Goal: Task Accomplishment & Management: Manage account settings

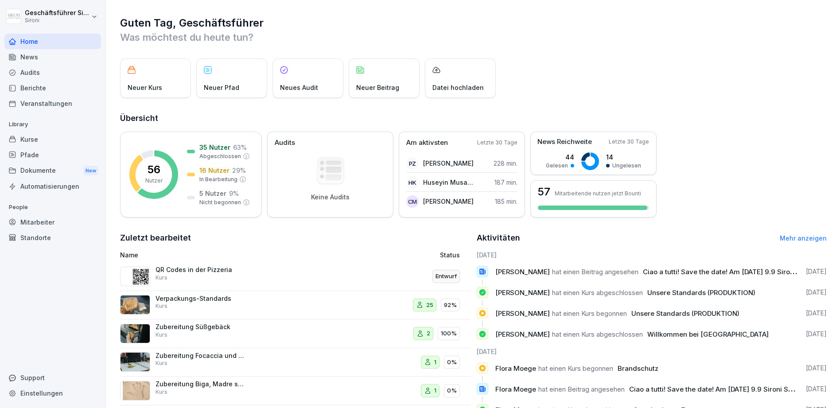
click at [27, 144] on div "Kurse" at bounding box center [52, 140] width 97 height 16
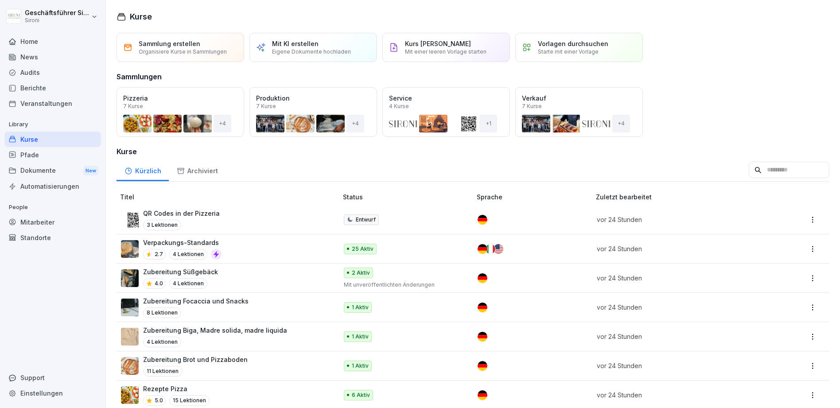
click at [0, 0] on div "Öffnen" at bounding box center [0, 0] width 0 height 0
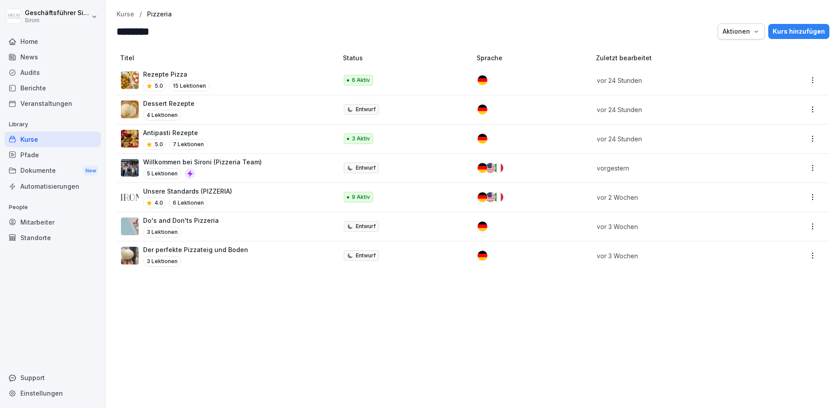
click at [122, 17] on p "Kurse" at bounding box center [126, 15] width 18 height 8
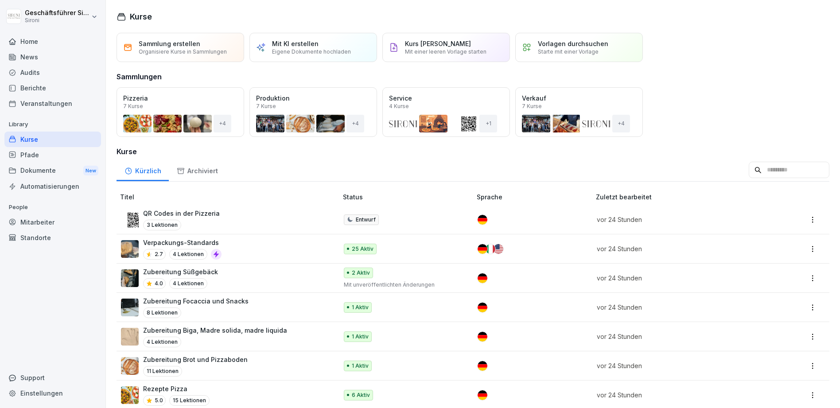
click at [0, 0] on div "Öffnen" at bounding box center [0, 0] width 0 height 0
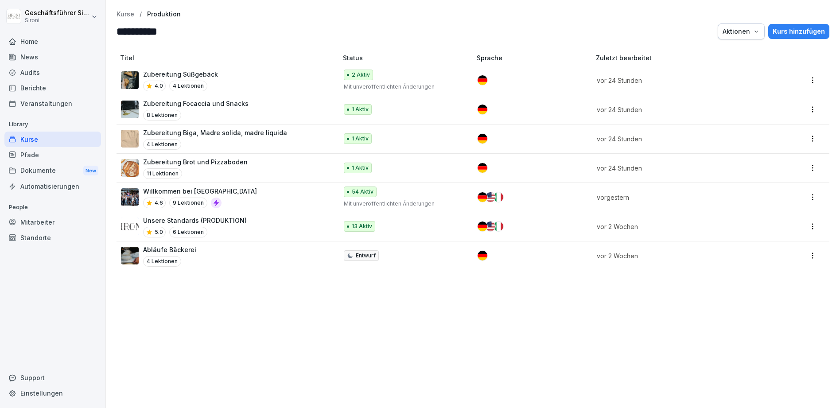
click at [117, 12] on p "Kurse" at bounding box center [126, 15] width 18 height 8
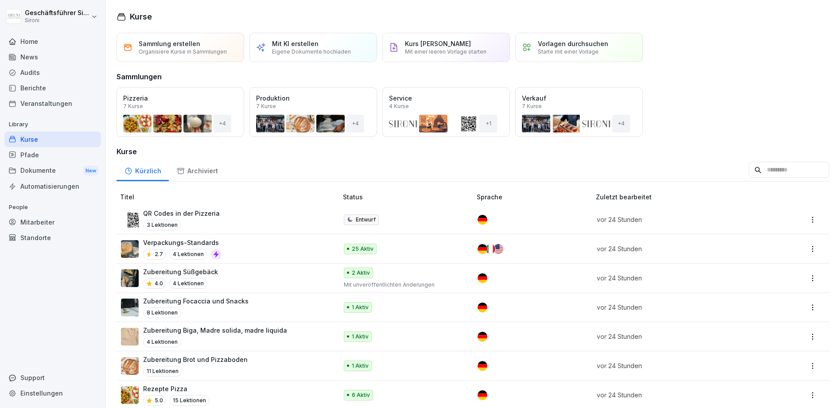
click at [0, 0] on div "Öffnen" at bounding box center [0, 0] width 0 height 0
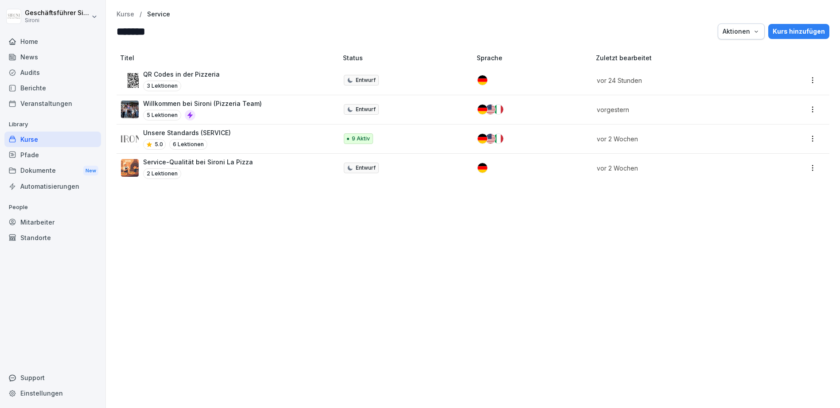
click at [123, 8] on div "Kurse / Service ******* Aktionen Kurs hinzufügen Titel Status Sprache Zuletzt b…" at bounding box center [473, 204] width 734 height 408
click at [123, 13] on p "Kurse" at bounding box center [126, 15] width 18 height 8
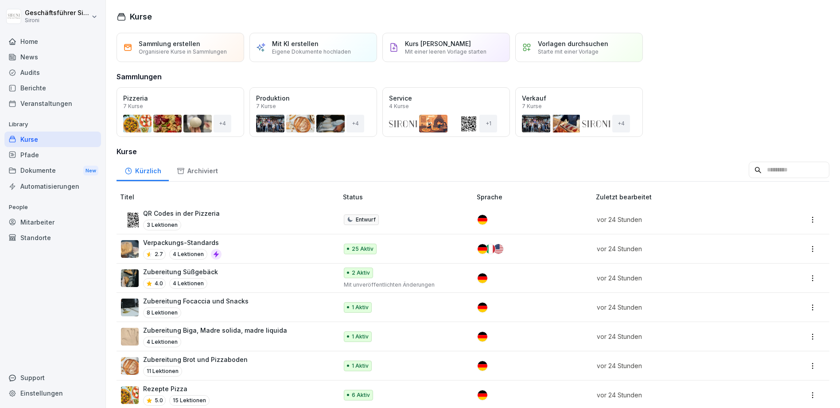
click at [0, 0] on div "Öffnen" at bounding box center [0, 0] width 0 height 0
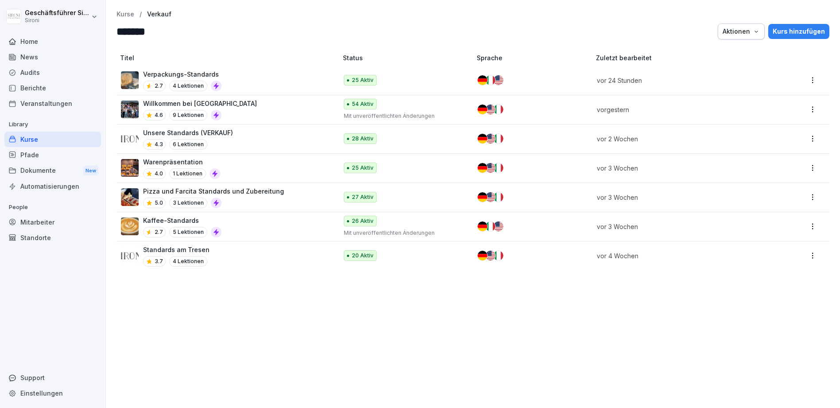
click at [129, 14] on p "Kurse" at bounding box center [126, 15] width 18 height 8
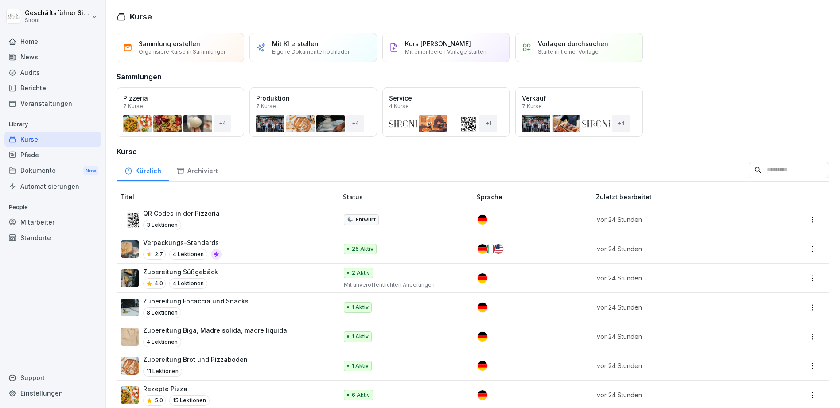
click at [35, 219] on div "Mitarbeiter" at bounding box center [52, 222] width 97 height 16
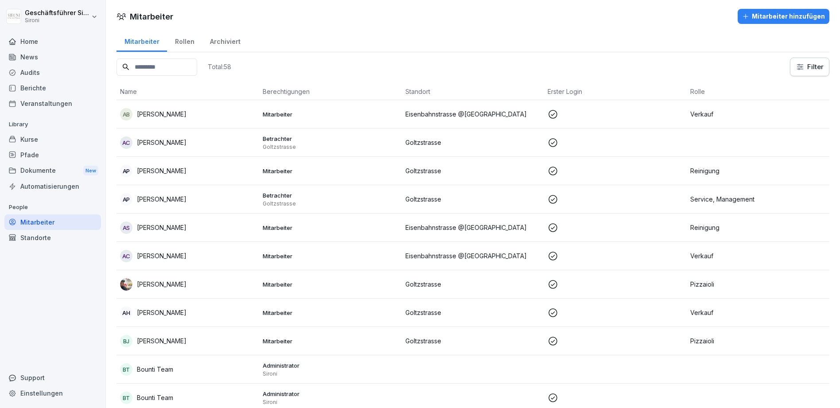
click at [179, 138] on p "[PERSON_NAME]" at bounding box center [162, 142] width 50 height 9
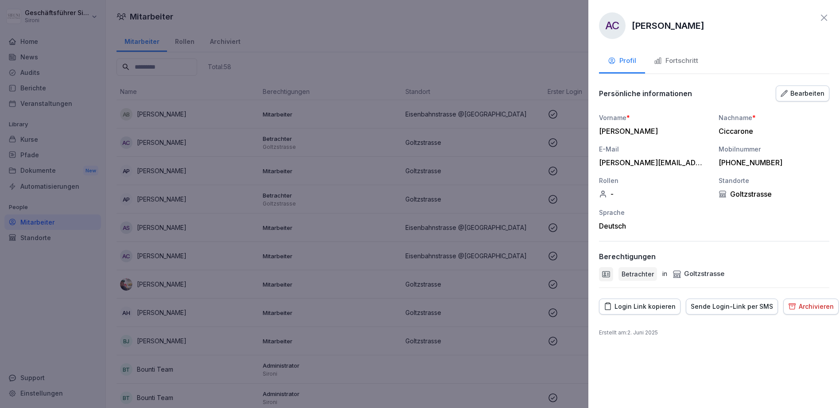
click at [682, 58] on div "Fortschritt" at bounding box center [676, 61] width 44 height 10
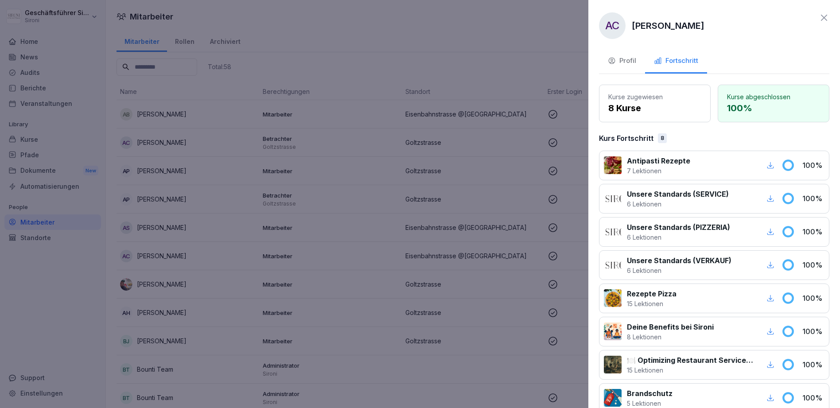
click at [824, 19] on icon at bounding box center [824, 17] width 11 height 11
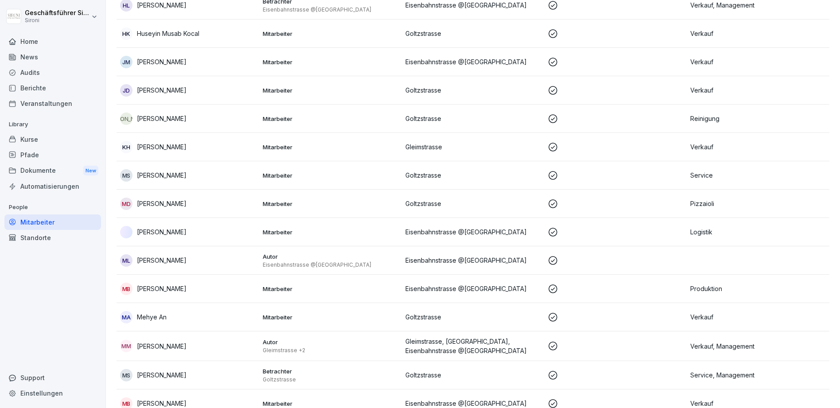
scroll to position [852, 0]
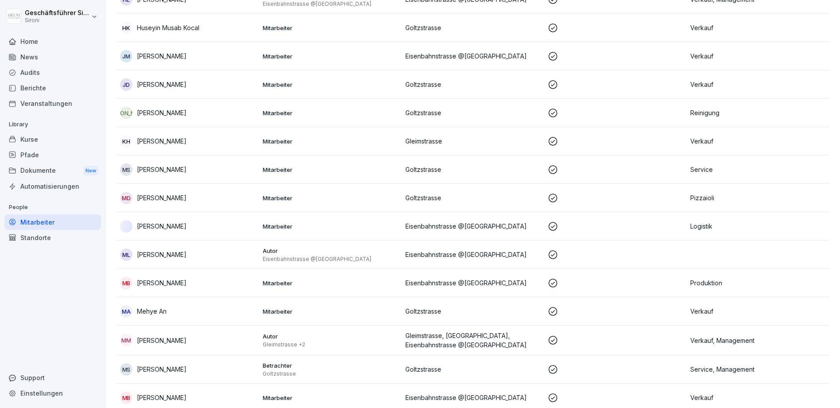
click at [150, 255] on p "Matej Leopoli" at bounding box center [162, 254] width 50 height 9
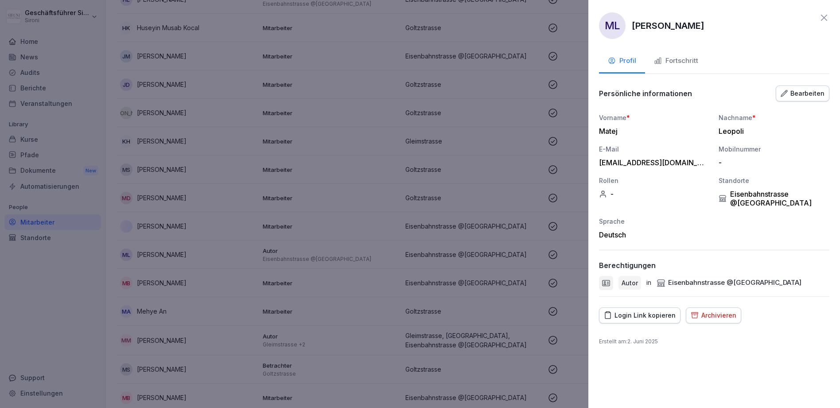
click at [825, 12] on div "ML Matej Leopoli Profil Fortschritt Persönliche informationen Bearbeiten Vornam…" at bounding box center [714, 204] width 252 height 408
click at [824, 19] on icon at bounding box center [824, 17] width 11 height 11
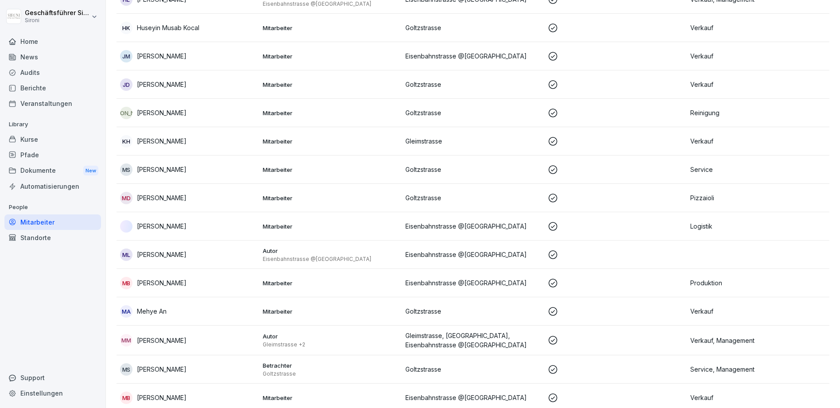
click at [31, 139] on div "Kurse" at bounding box center [52, 140] width 97 height 16
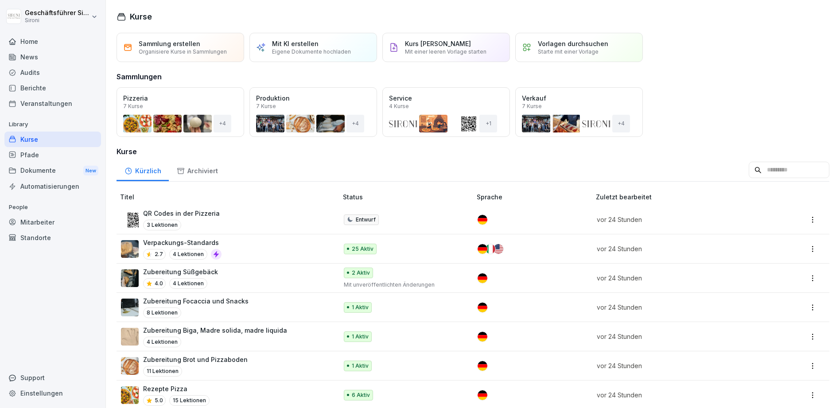
click at [27, 136] on div "Kurse" at bounding box center [52, 140] width 97 height 16
click at [0, 0] on div "Öffnen" at bounding box center [0, 0] width 0 height 0
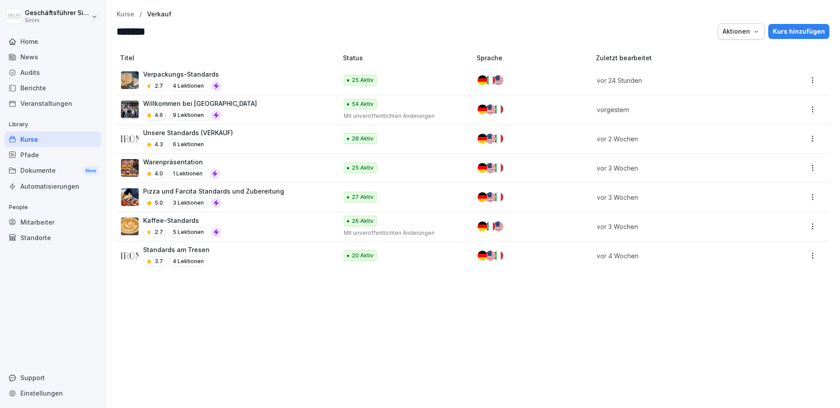
click at [256, 194] on p "Pizza und Farcita Standards und Zubereitung" at bounding box center [213, 191] width 141 height 9
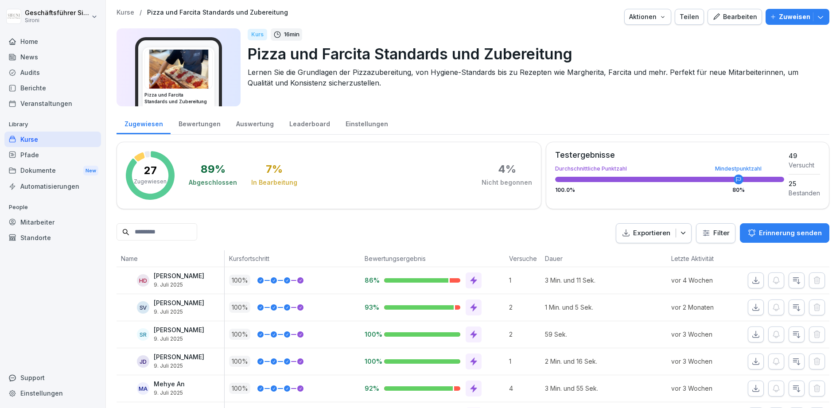
click at [686, 17] on div "Teilen" at bounding box center [689, 17] width 19 height 10
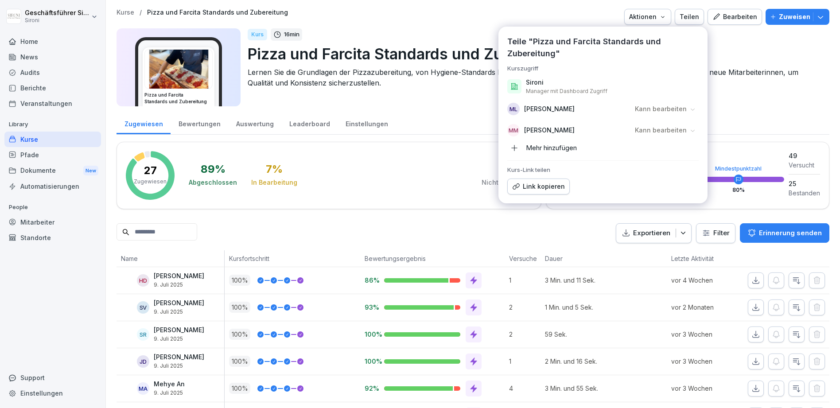
click at [692, 109] on icon at bounding box center [692, 109] width 7 height 7
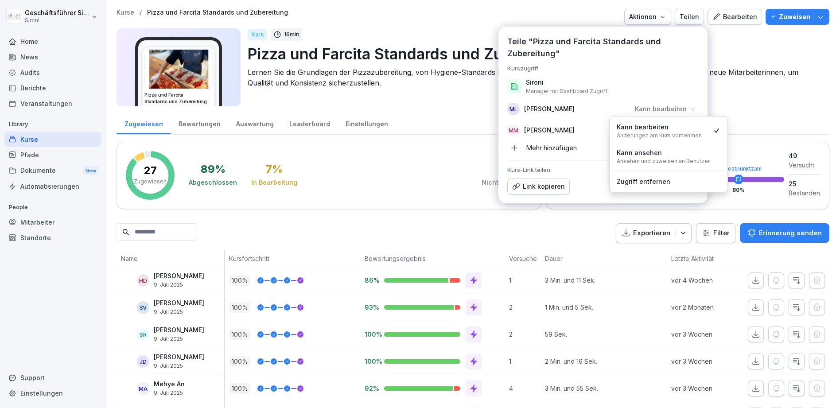
click at [663, 155] on div "Kann ansehen Ansehen und zuweisen an Benutzer" at bounding box center [663, 156] width 93 height 17
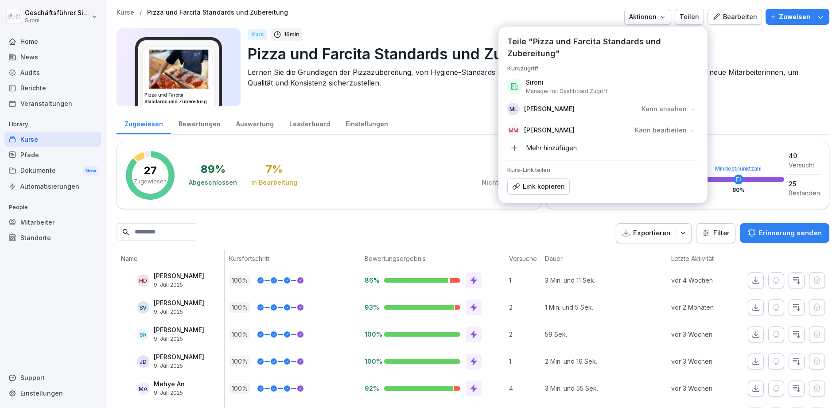
click at [746, 116] on div "Zugewiesen Bewertungen Auswertung Leaderboard Einstellungen" at bounding box center [473, 123] width 713 height 23
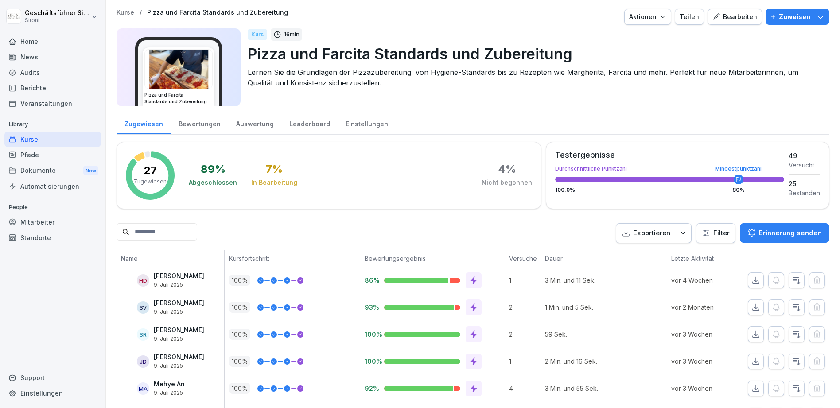
click at [121, 14] on p "Kurse" at bounding box center [126, 13] width 18 height 8
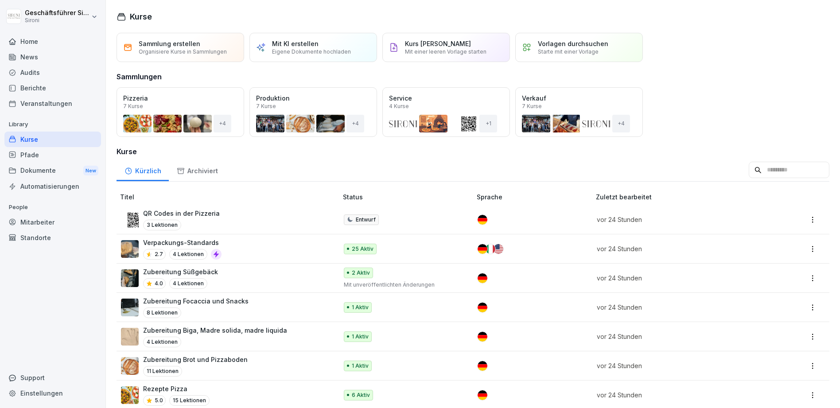
click at [177, 208] on td "QR Codes in der Pizzeria 3 Lektionen" at bounding box center [228, 219] width 223 height 29
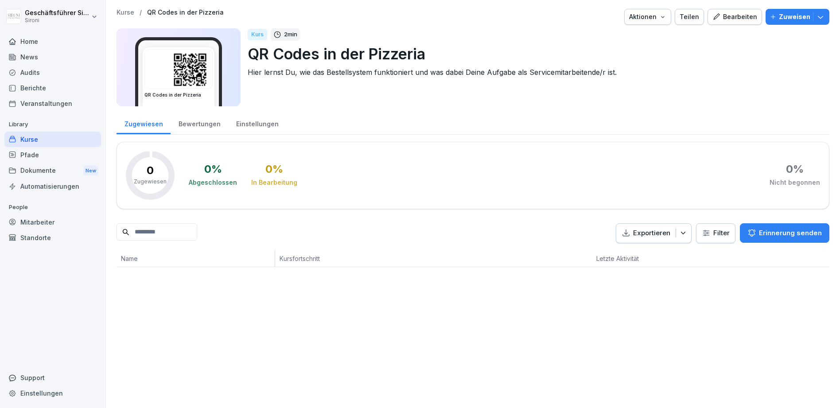
click at [727, 16] on div "Bearbeiten" at bounding box center [734, 17] width 45 height 10
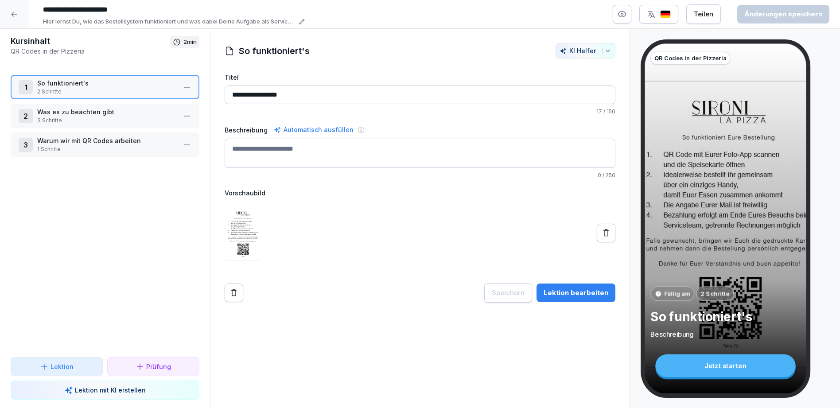
click at [625, 14] on icon "button" at bounding box center [622, 14] width 9 height 9
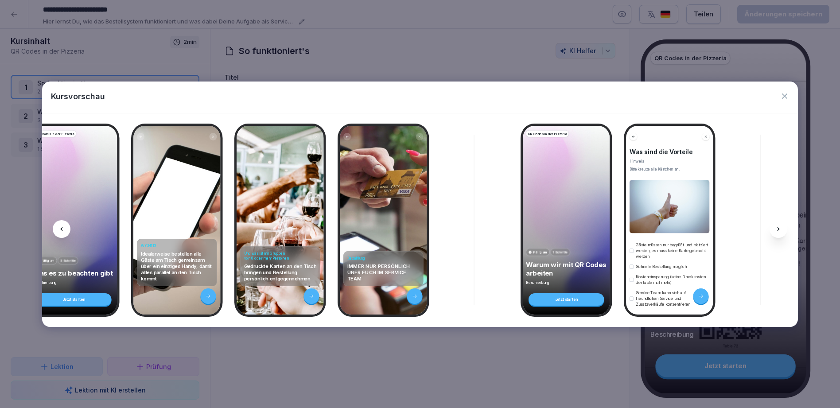
scroll to position [0, 432]
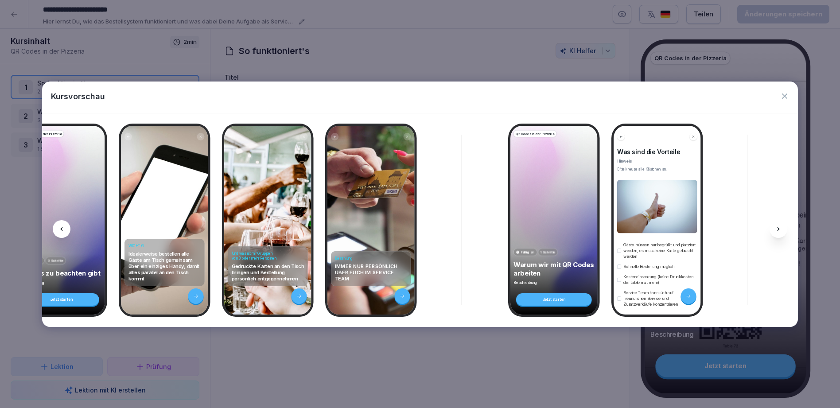
click at [778, 232] on icon at bounding box center [778, 228] width 7 height 7
click at [784, 97] on icon "button" at bounding box center [784, 95] width 5 height 5
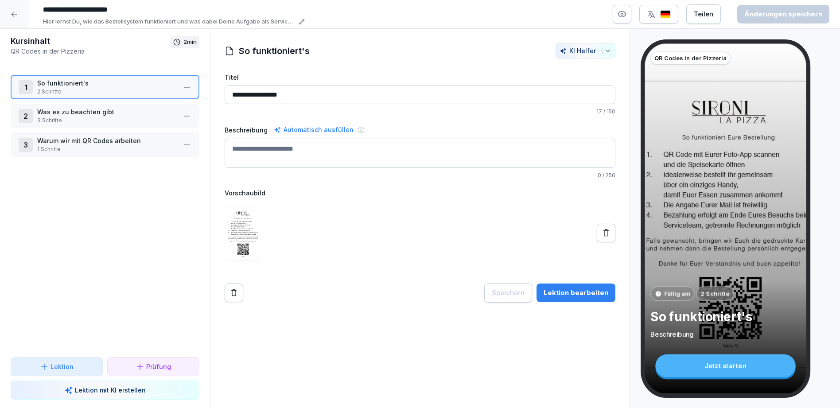
click at [702, 17] on div "Teilen" at bounding box center [703, 14] width 19 height 10
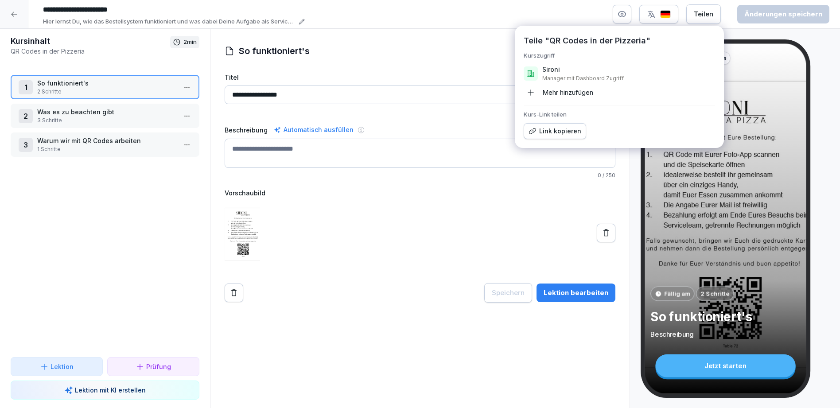
click at [564, 93] on div "Mehr hinzufügen" at bounding box center [559, 93] width 70 height 14
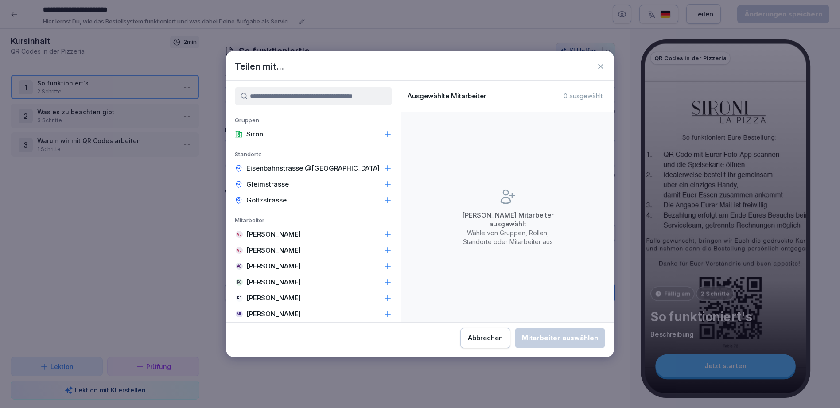
click at [295, 272] on div "AC Alessandro Ciccarone" at bounding box center [313, 266] width 175 height 16
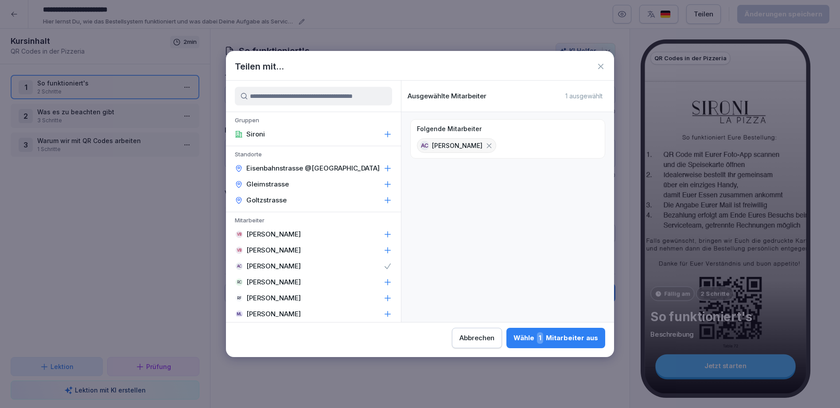
click at [561, 339] on div "Wähle 1 Mitarbeiter aus" at bounding box center [555, 338] width 85 height 12
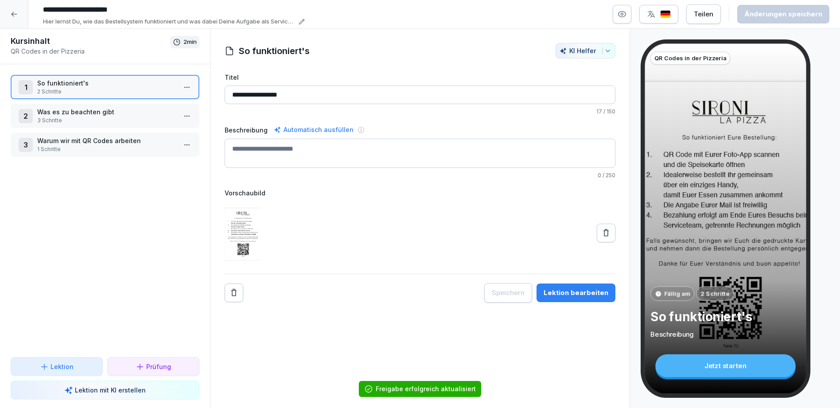
click at [706, 14] on div "Teilen" at bounding box center [703, 14] width 19 height 10
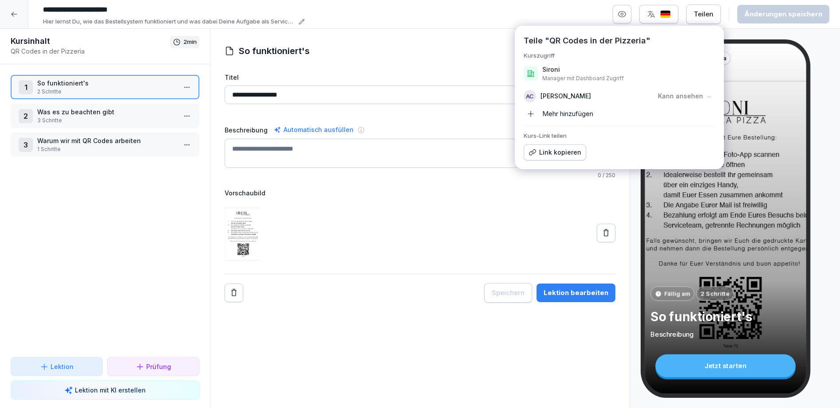
click at [517, 200] on div "Vorschaubild" at bounding box center [420, 226] width 391 height 77
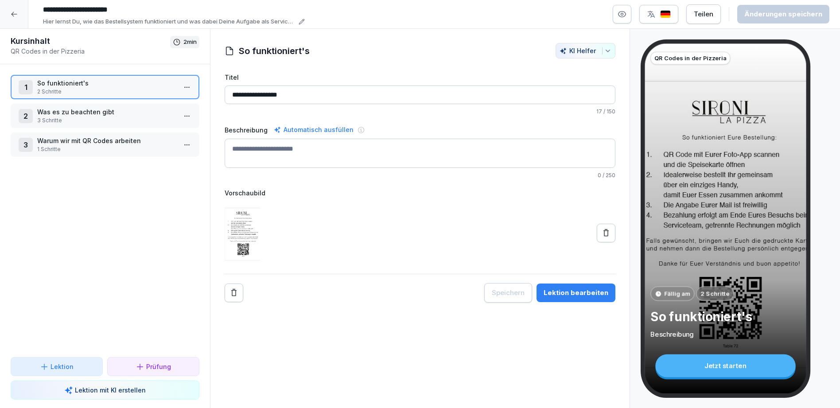
click at [14, 16] on icon at bounding box center [14, 14] width 7 height 7
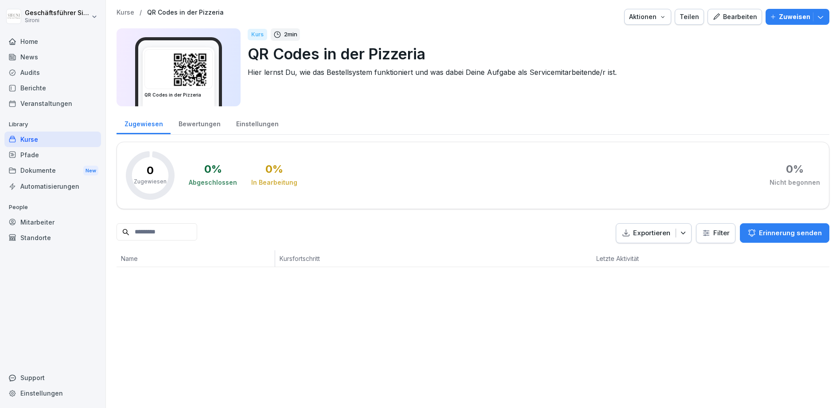
click at [117, 4] on div "Kurse / QR Codes in der Pizzeria Aktionen Teilen Bearbeiten Zuweisen QR Codes i…" at bounding box center [473, 138] width 734 height 276
click at [120, 10] on p "Kurse" at bounding box center [126, 13] width 18 height 8
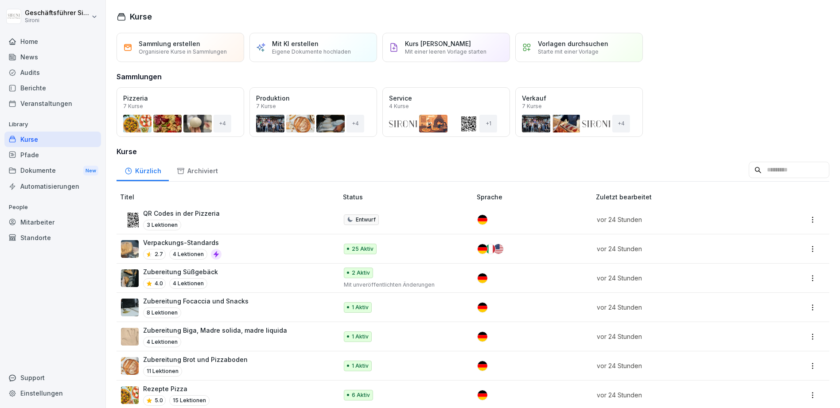
click at [0, 0] on div "Öffnen" at bounding box center [0, 0] width 0 height 0
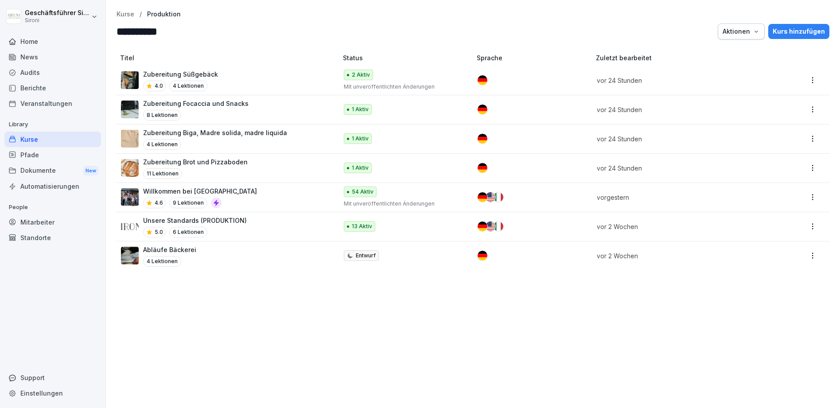
click at [273, 76] on div "Zubereitung Süßgebäck 4.0 4 Lektionen" at bounding box center [225, 81] width 208 height 22
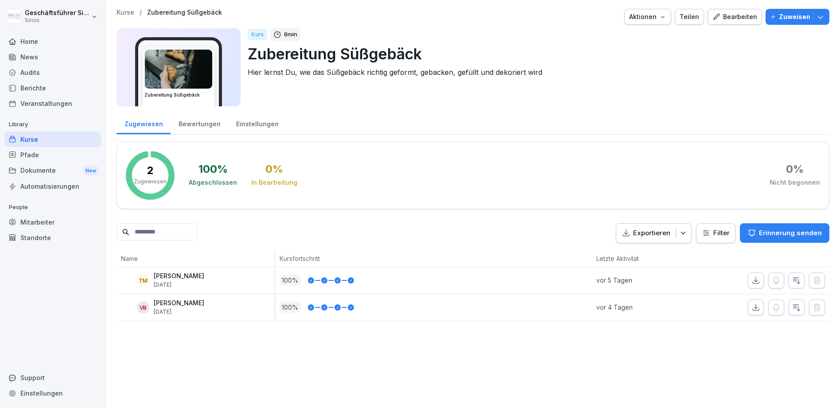
click at [691, 15] on div "Teilen" at bounding box center [689, 17] width 19 height 10
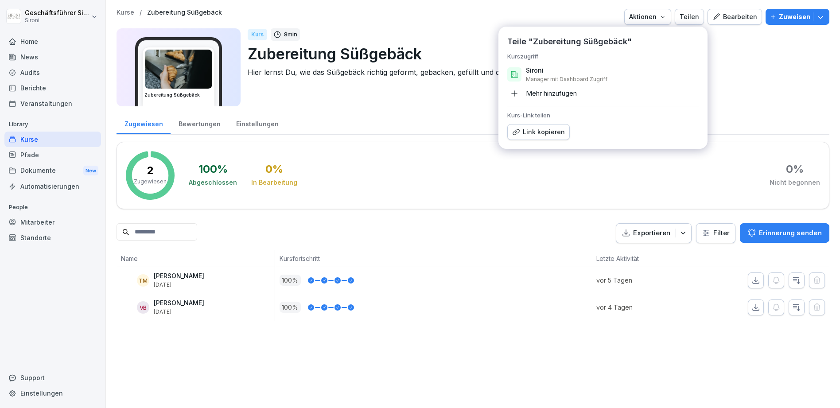
click at [544, 93] on div "Mehr hinzufügen" at bounding box center [542, 93] width 70 height 14
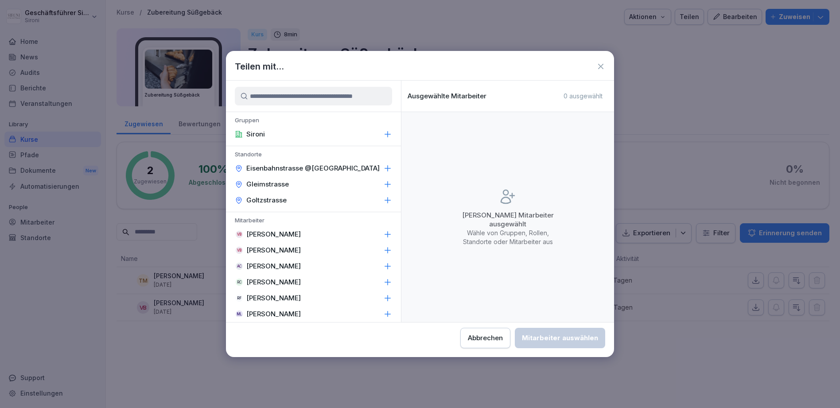
click at [307, 316] on div "ML [PERSON_NAME]" at bounding box center [313, 314] width 175 height 16
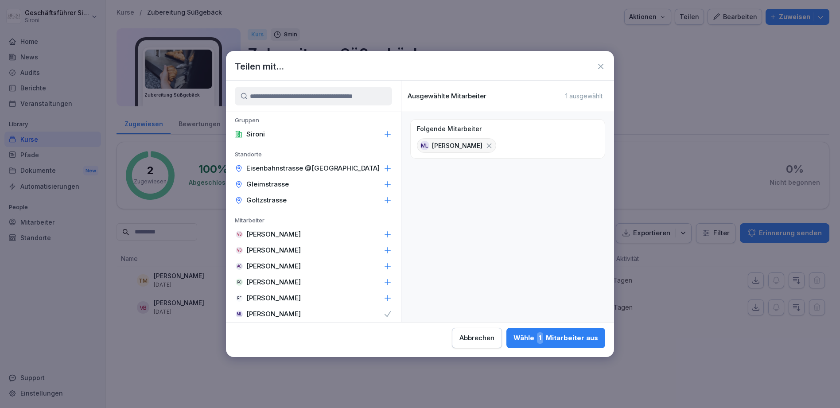
click at [547, 335] on div "Wähle 1 Mitarbeiter aus" at bounding box center [555, 338] width 85 height 12
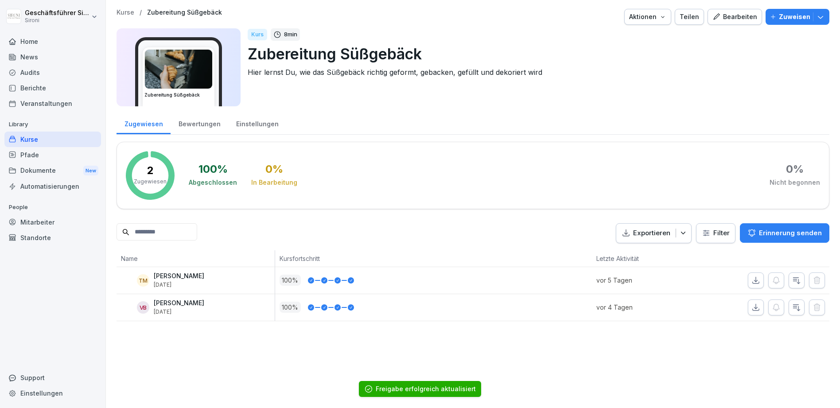
click at [693, 15] on div "Teilen" at bounding box center [689, 17] width 19 height 10
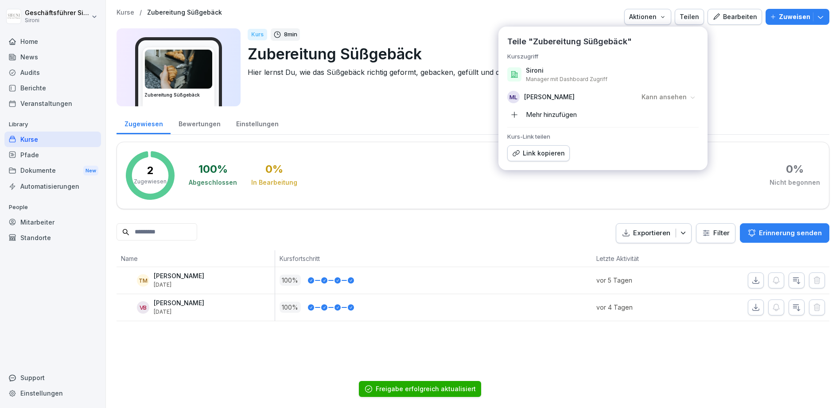
click at [422, 132] on div "Zugewiesen Bewertungen Einstellungen" at bounding box center [473, 123] width 713 height 23
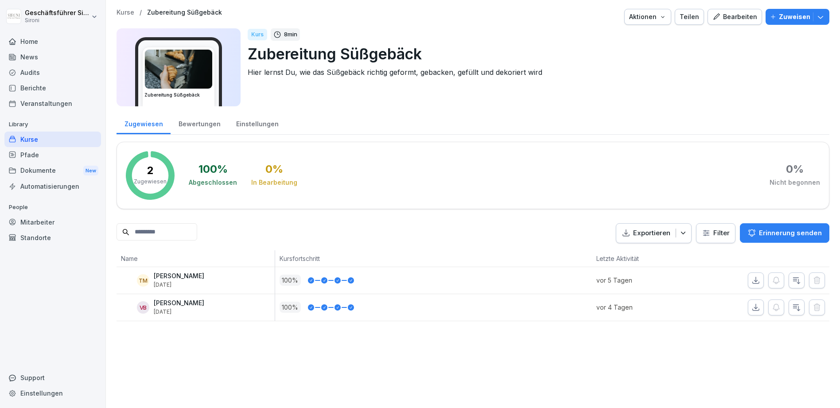
click at [123, 12] on p "Kurse" at bounding box center [126, 13] width 18 height 8
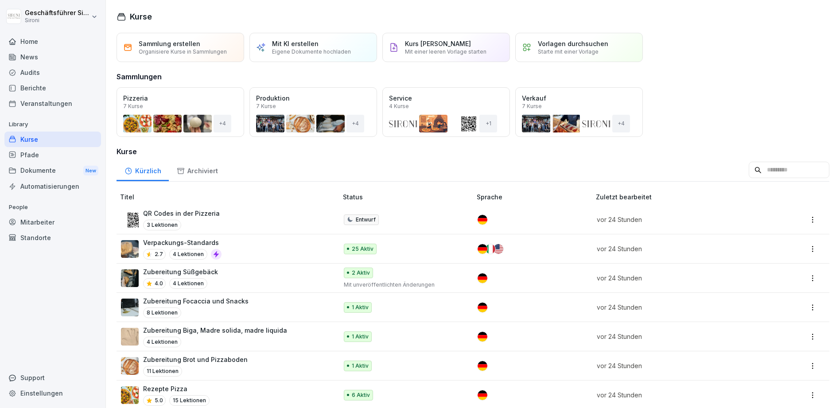
click at [0, 0] on div "Öffnen" at bounding box center [0, 0] width 0 height 0
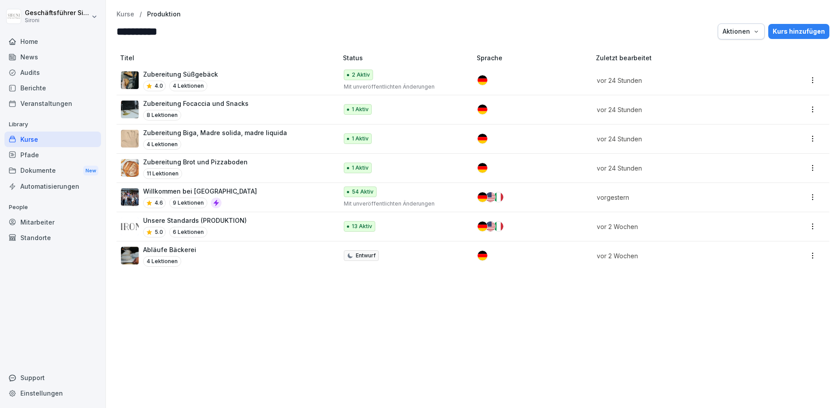
click at [211, 102] on p "Zubereitung Focaccia und Snacks" at bounding box center [195, 103] width 105 height 9
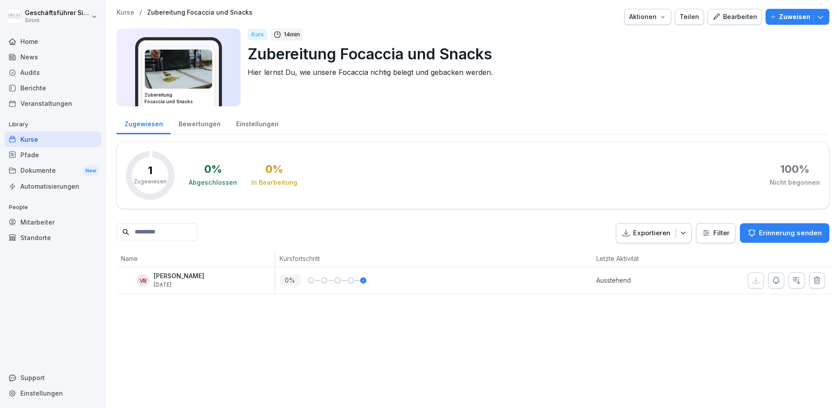
click at [697, 23] on button "Teilen" at bounding box center [689, 17] width 29 height 16
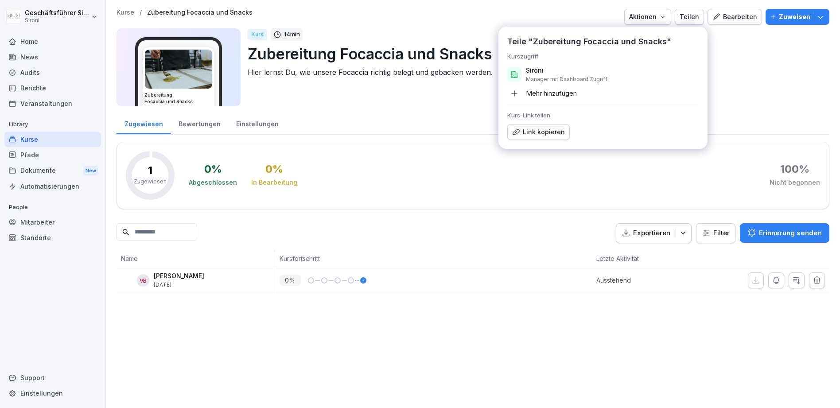
click at [557, 93] on div "Mehr hinzufügen" at bounding box center [542, 93] width 70 height 14
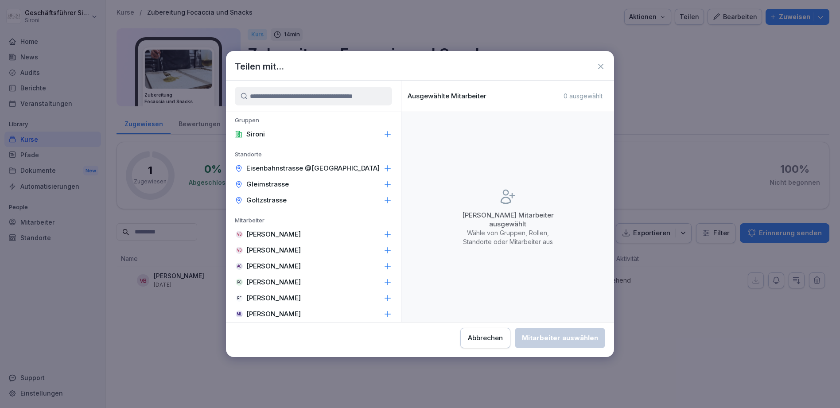
click at [387, 315] on icon at bounding box center [387, 314] width 9 height 9
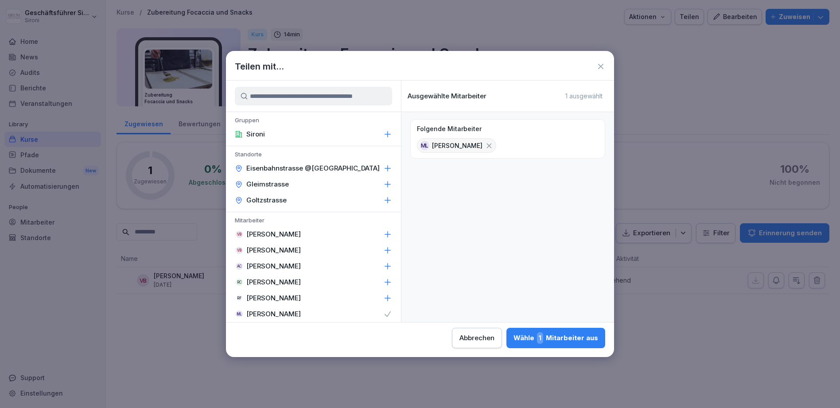
click at [533, 333] on div "Wähle 1 Mitarbeiter aus" at bounding box center [555, 338] width 85 height 12
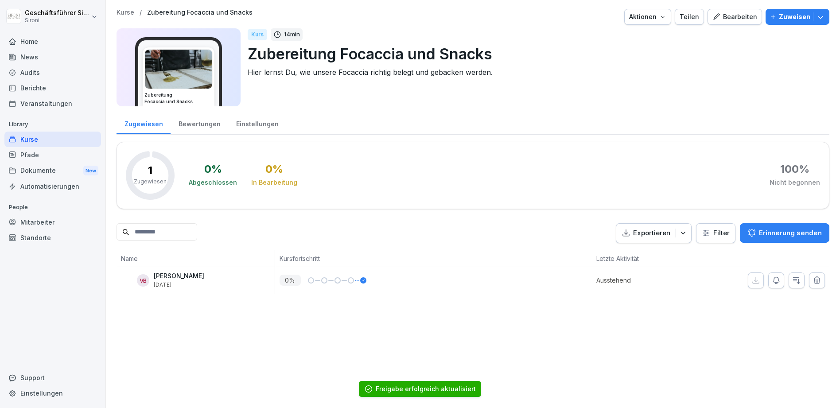
click at [120, 12] on p "Kurse" at bounding box center [126, 13] width 18 height 8
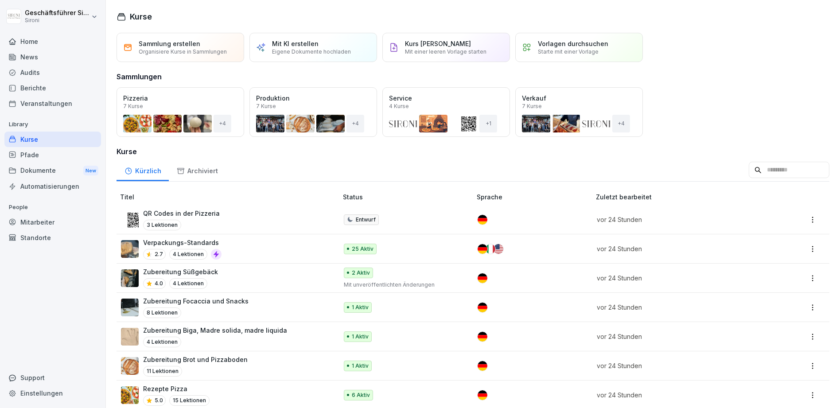
click at [0, 0] on div "Öffnen" at bounding box center [0, 0] width 0 height 0
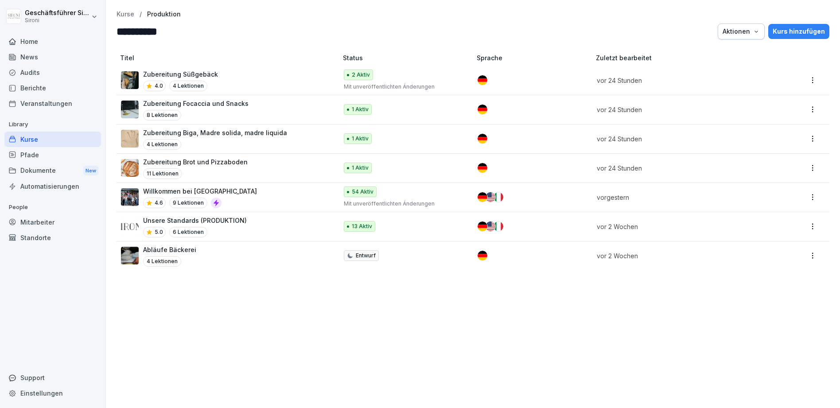
click at [221, 132] on p "Zubereitung Biga, Madre solida, madre liquida" at bounding box center [215, 132] width 144 height 9
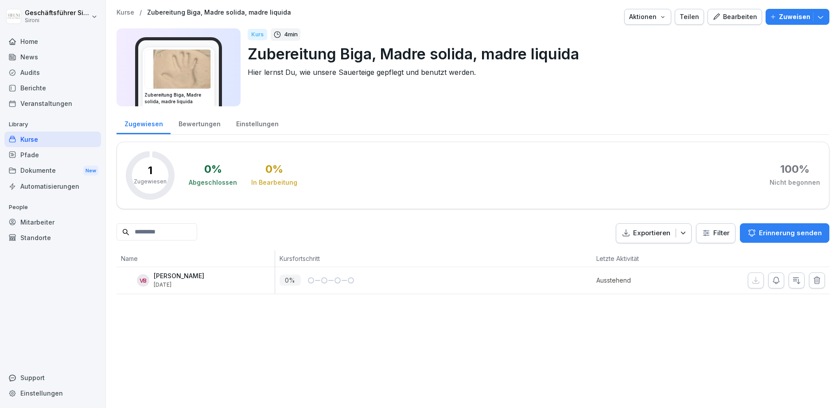
click at [699, 19] on div "Teilen" at bounding box center [689, 17] width 19 height 10
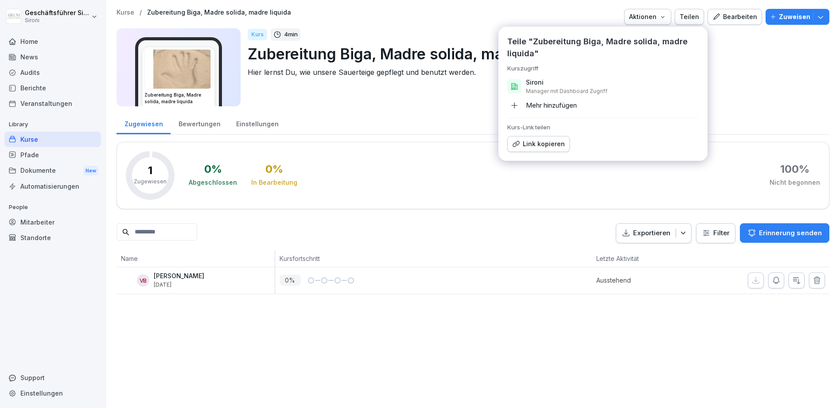
click at [545, 105] on div "Mehr hinzufügen" at bounding box center [542, 105] width 70 height 14
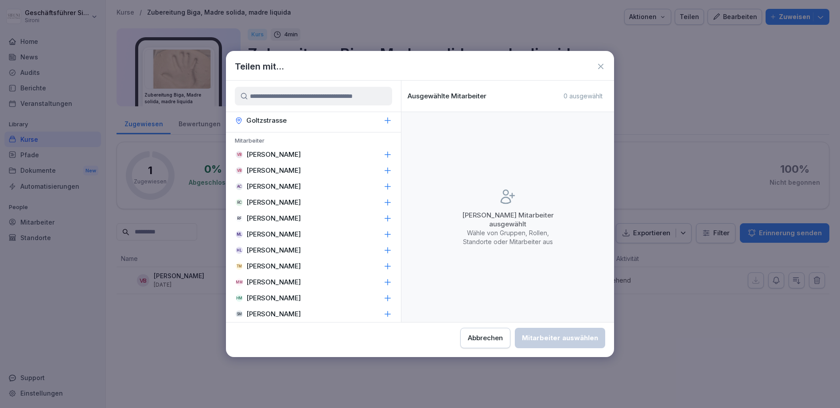
scroll to position [118, 0]
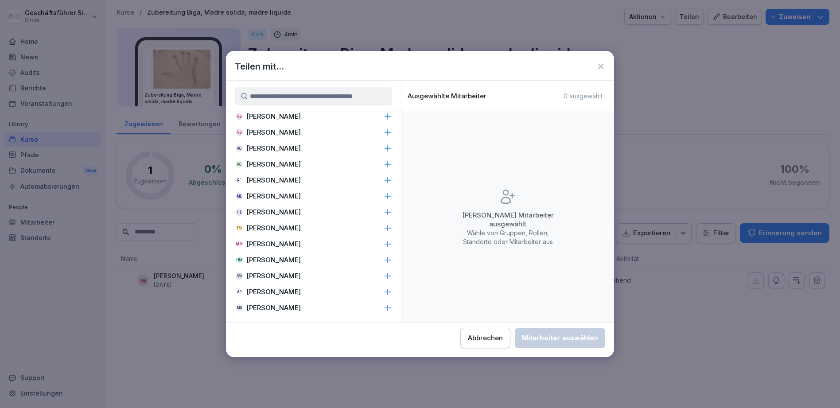
click at [287, 197] on p "[PERSON_NAME]" at bounding box center [273, 196] width 54 height 9
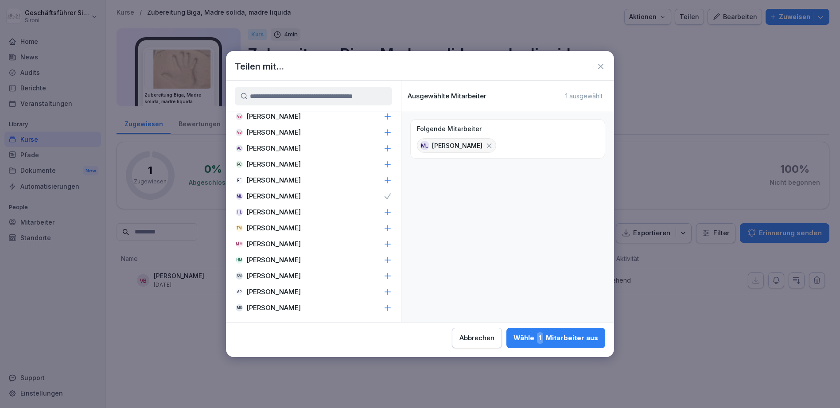
click at [530, 340] on div "Wähle 1 Mitarbeiter aus" at bounding box center [555, 338] width 85 height 12
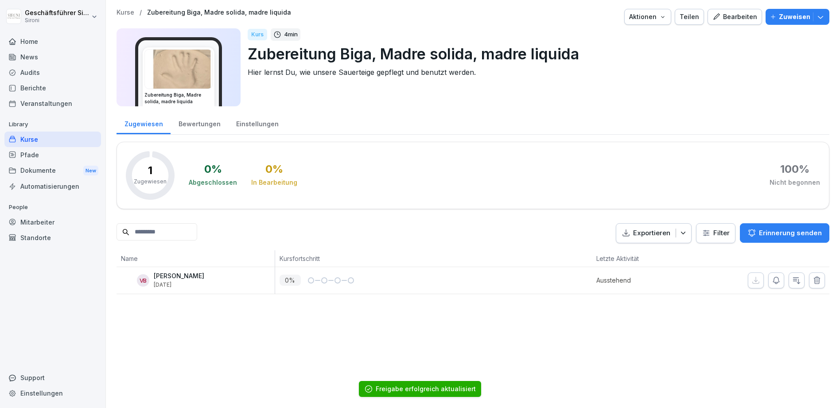
click at [120, 10] on p "Kurse" at bounding box center [126, 13] width 18 height 8
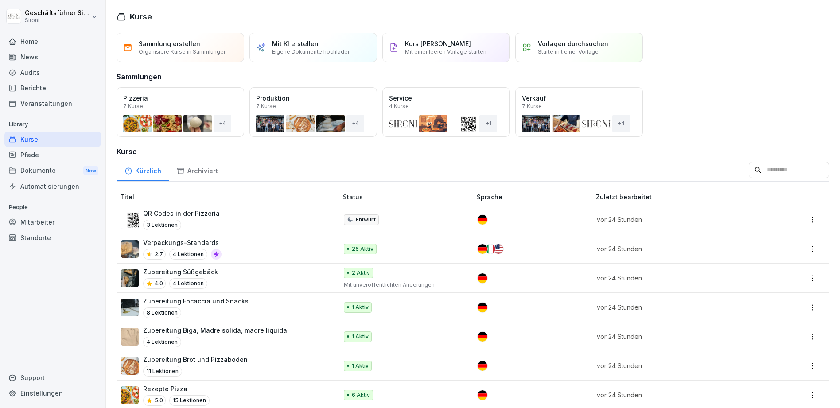
click at [0, 0] on div "Öffnen" at bounding box center [0, 0] width 0 height 0
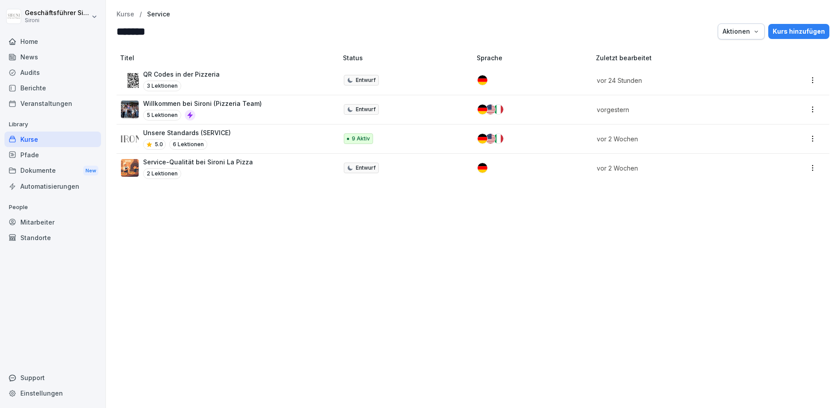
click at [188, 116] on icon at bounding box center [190, 115] width 7 height 7
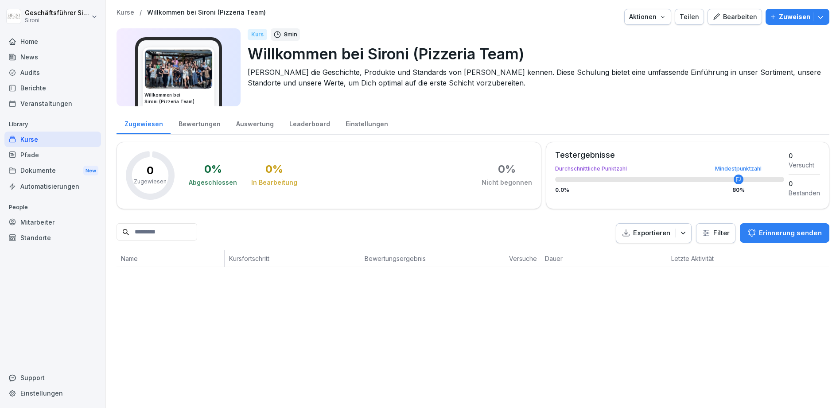
click at [186, 121] on div "Bewertungen" at bounding box center [200, 123] width 58 height 23
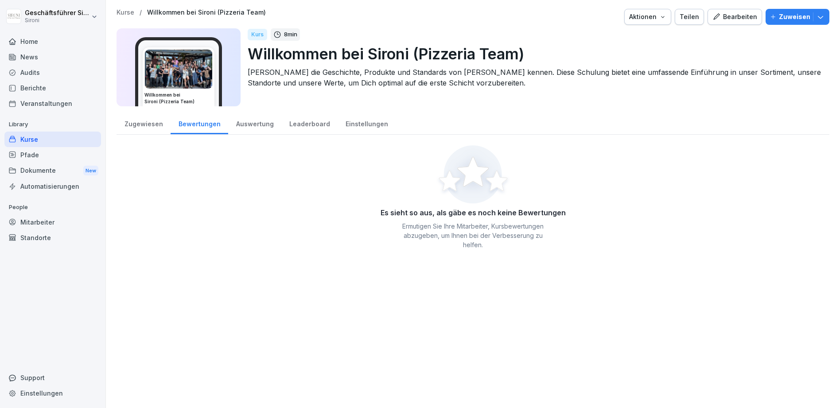
click at [130, 120] on div "Zugewiesen" at bounding box center [144, 123] width 54 height 23
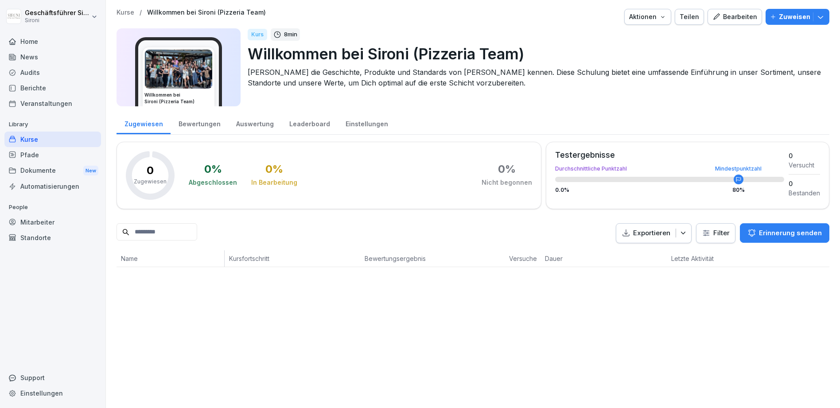
click at [23, 139] on div "Kurse" at bounding box center [52, 140] width 97 height 16
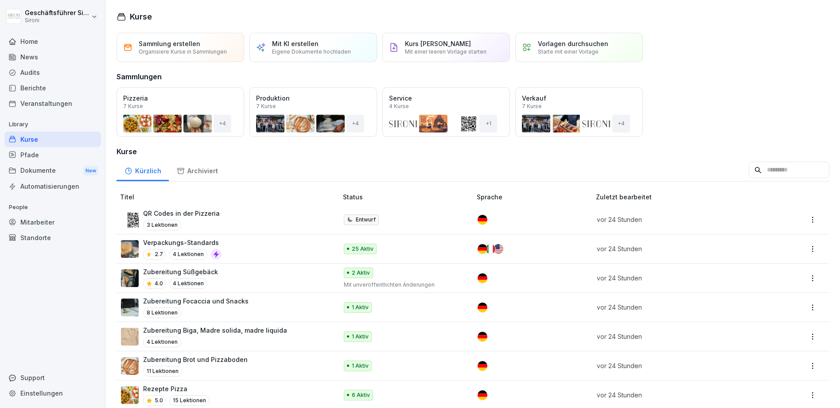
click at [32, 136] on div "Kurse" at bounding box center [52, 140] width 97 height 16
